Goal: Task Accomplishment & Management: Manage account settings

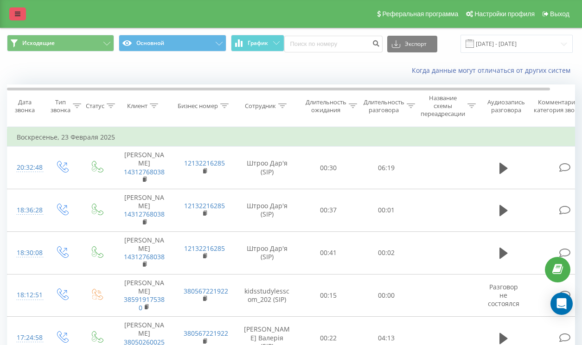
click at [17, 14] on icon at bounding box center [18, 14] width 6 height 6
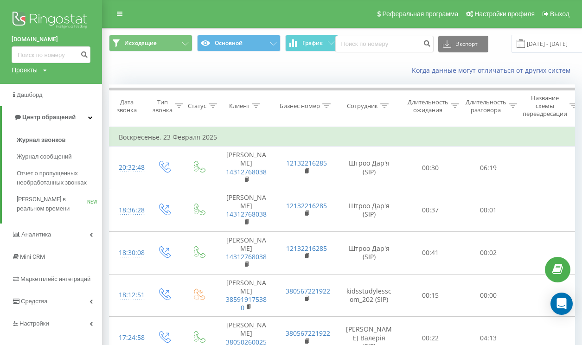
click at [30, 72] on div "Проекты" at bounding box center [25, 69] width 26 height 9
click at [43, 85] on link "[DOMAIN_NAME]" at bounding box center [41, 83] width 45 height 7
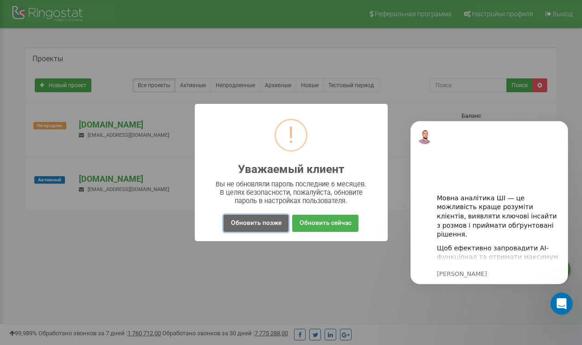
click at [271, 223] on button "Обновить позже" at bounding box center [255, 223] width 64 height 17
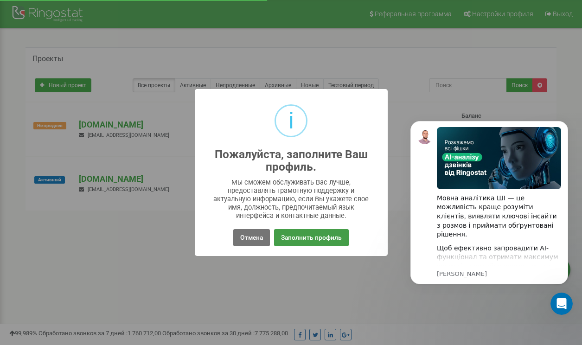
click at [290, 234] on button "Заполнить профиль" at bounding box center [311, 237] width 75 height 17
